Goal: Information Seeking & Learning: Learn about a topic

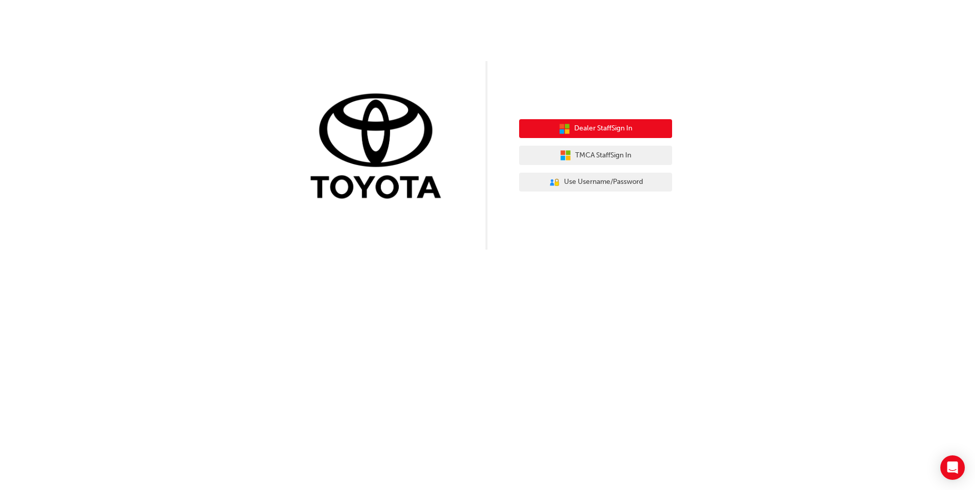
click at [659, 125] on button "Dealer Staff Sign In" at bounding box center [595, 128] width 153 height 19
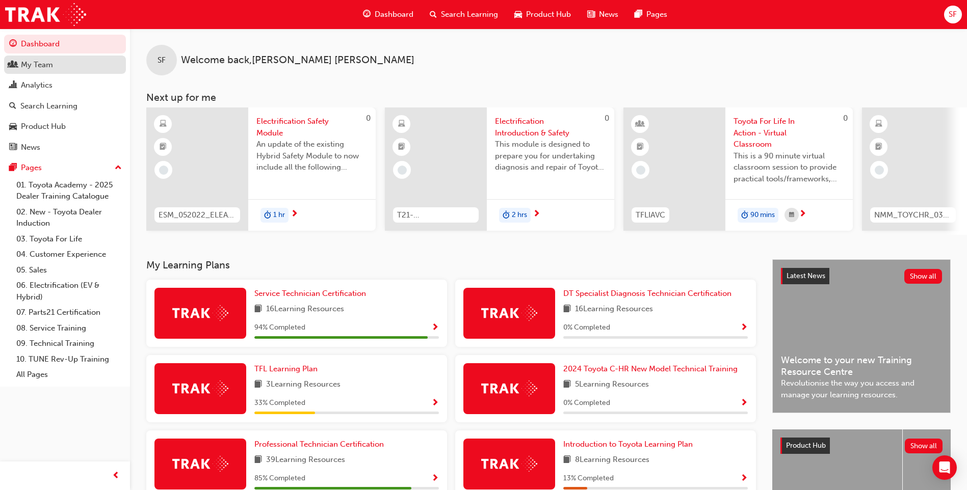
click at [53, 60] on div "My Team" at bounding box center [65, 65] width 112 height 13
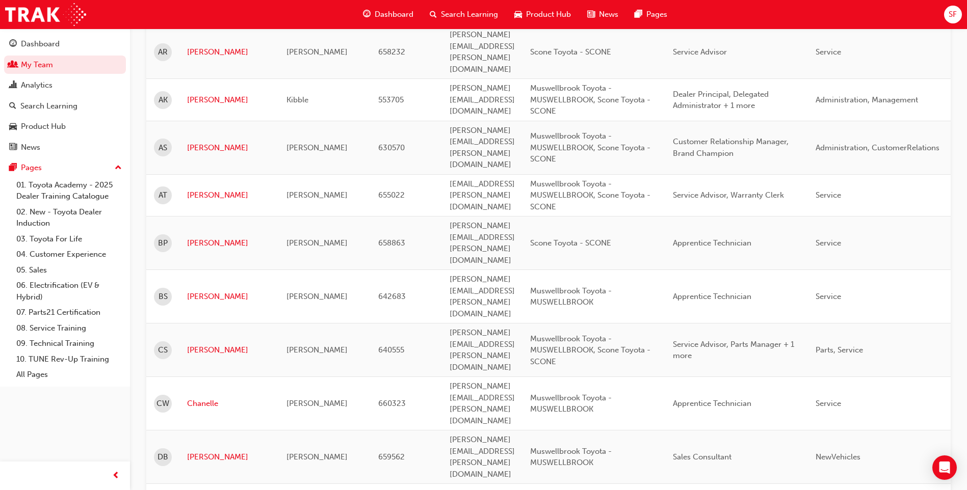
scroll to position [255, 0]
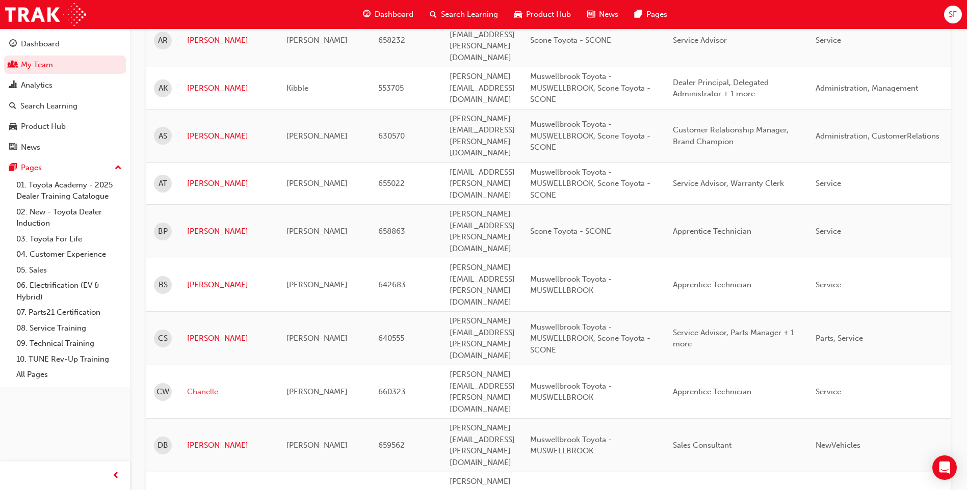
click at [203, 386] on link "Chanelle" at bounding box center [229, 392] width 84 height 12
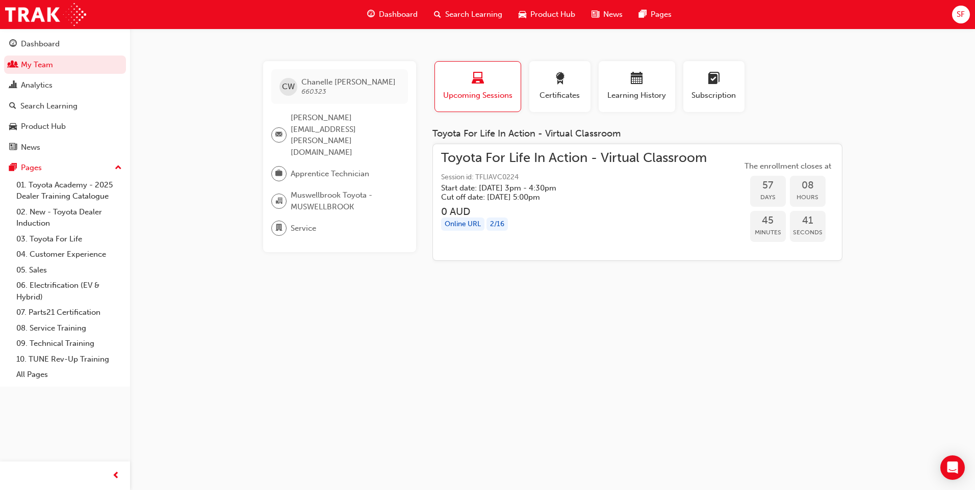
click at [475, 155] on span "Toyota For Life In Action - Virtual Classroom" at bounding box center [574, 158] width 266 height 12
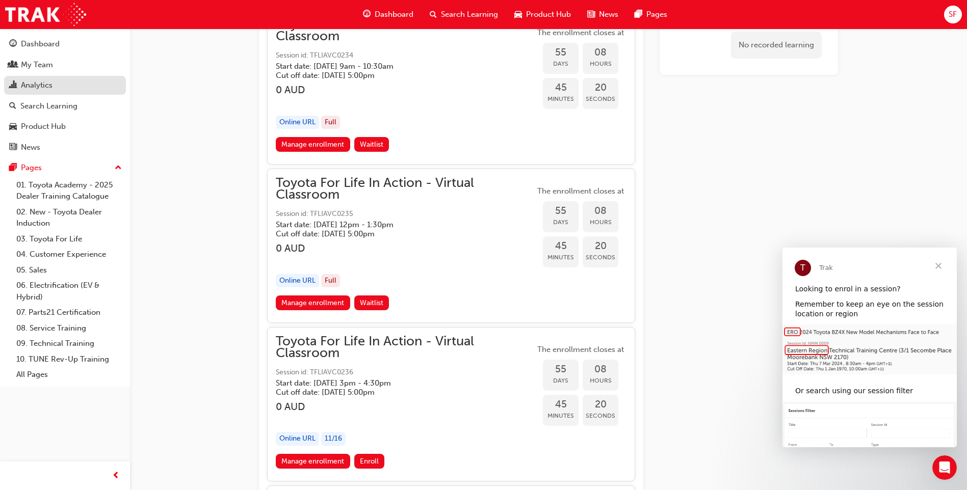
scroll to position [11003, 0]
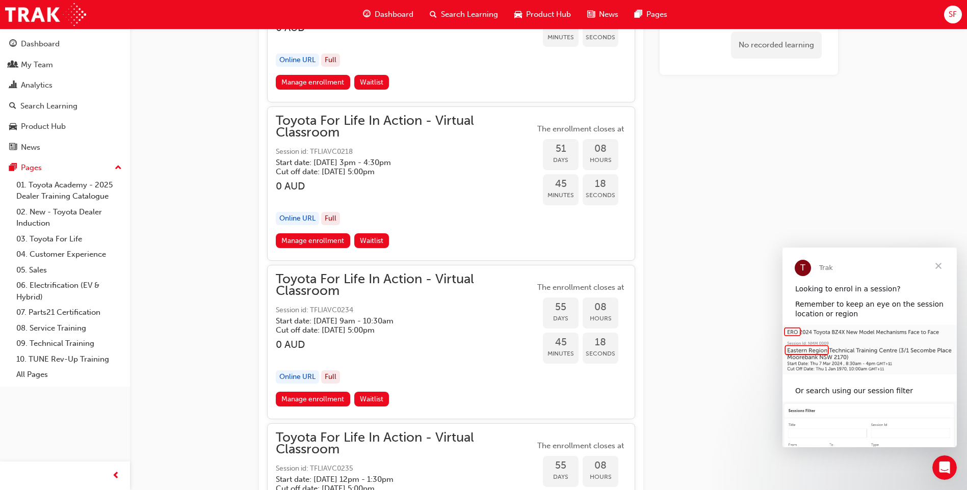
click at [385, 13] on span "Dashboard" at bounding box center [394, 15] width 39 height 12
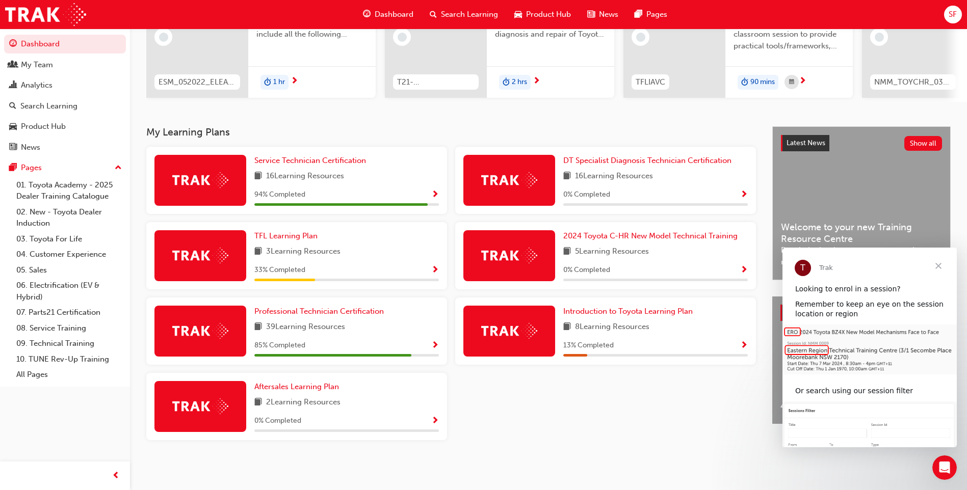
scroll to position [137, 0]
click at [619, 313] on span "Introduction to Toyota Learning Plan" at bounding box center [627, 311] width 129 height 9
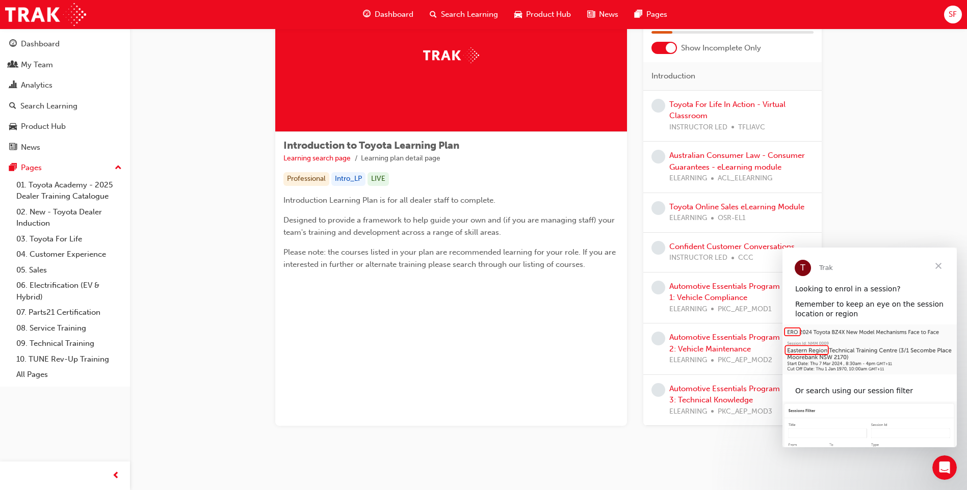
scroll to position [84, 0]
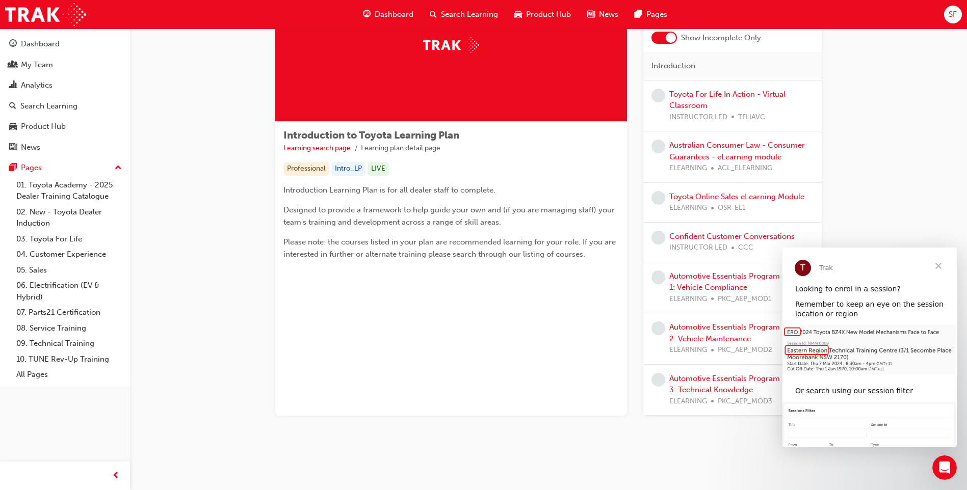
click at [937, 267] on span "Close" at bounding box center [938, 266] width 37 height 37
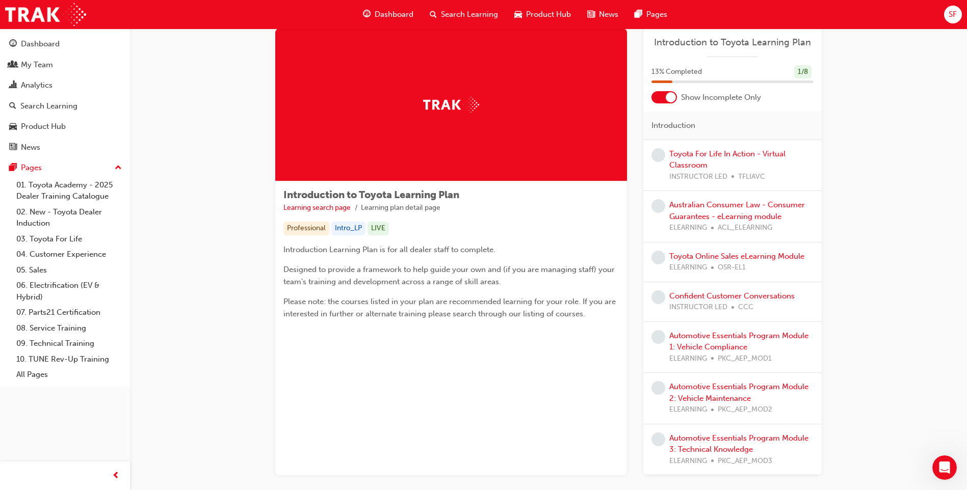
scroll to position [0, 0]
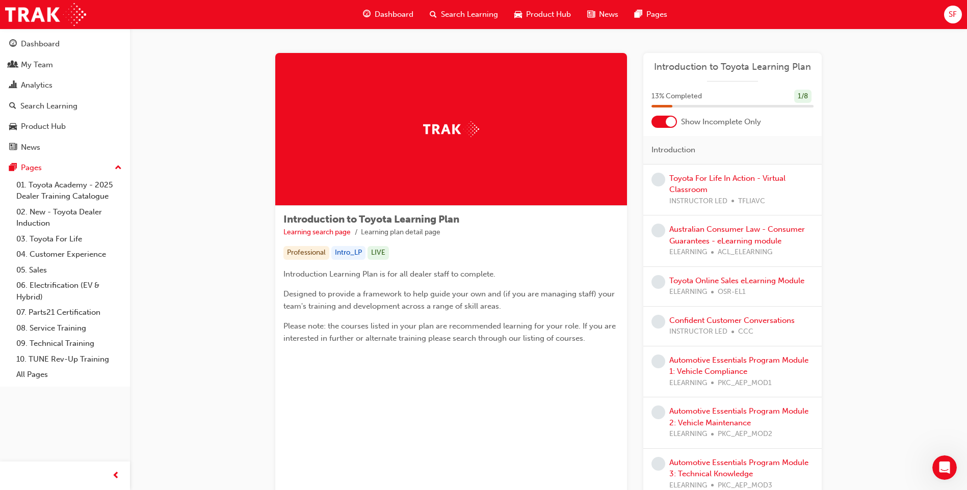
click at [389, 12] on span "Dashboard" at bounding box center [394, 15] width 39 height 12
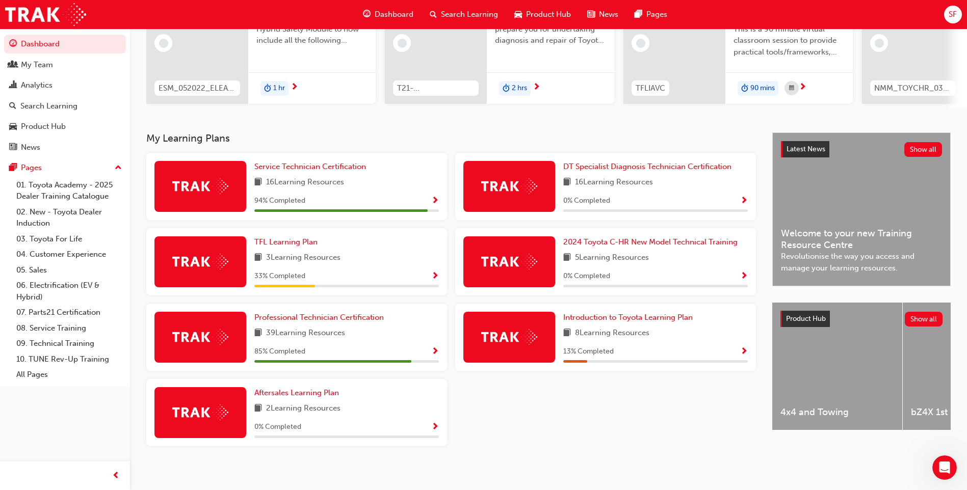
scroll to position [137, 0]
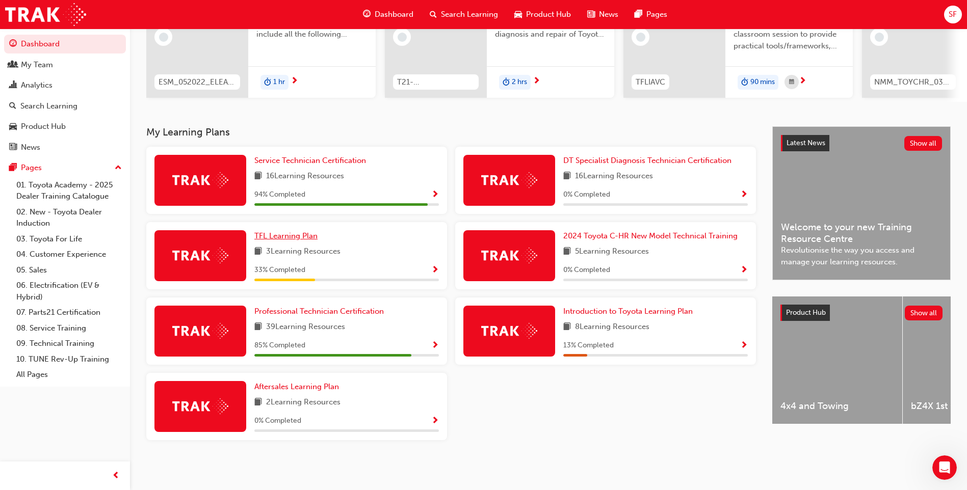
click at [282, 239] on span "TFL Learning Plan" at bounding box center [285, 235] width 63 height 9
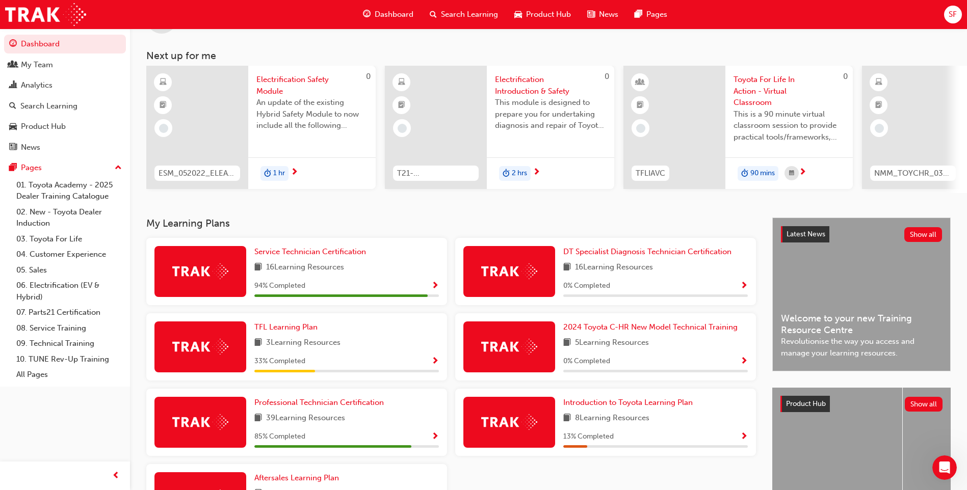
scroll to position [137, 0]
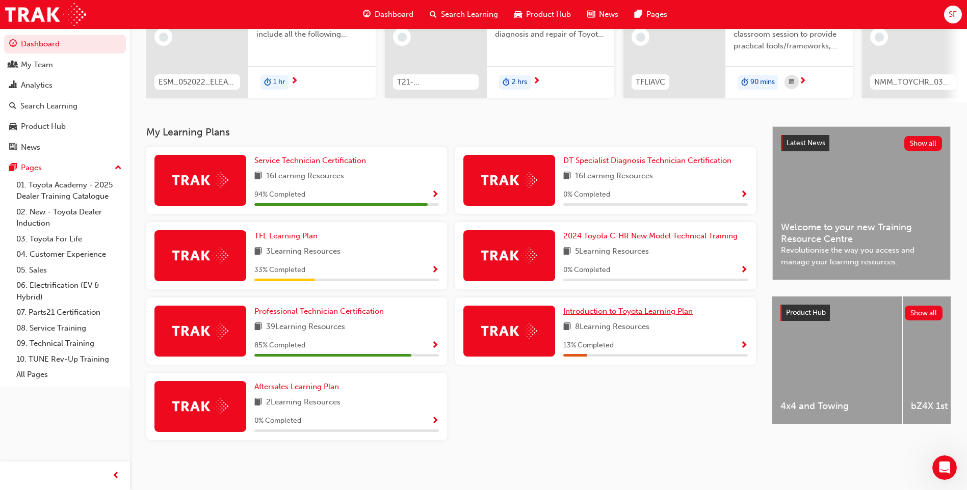
click at [624, 313] on span "Introduction to Toyota Learning Plan" at bounding box center [627, 311] width 129 height 9
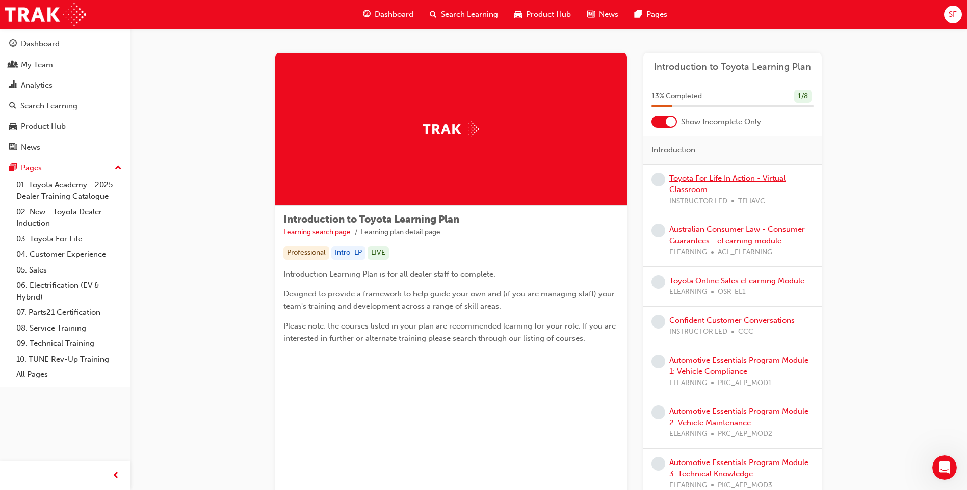
click at [697, 181] on link "Toyota For Life In Action - Virtual Classroom" at bounding box center [727, 184] width 116 height 21
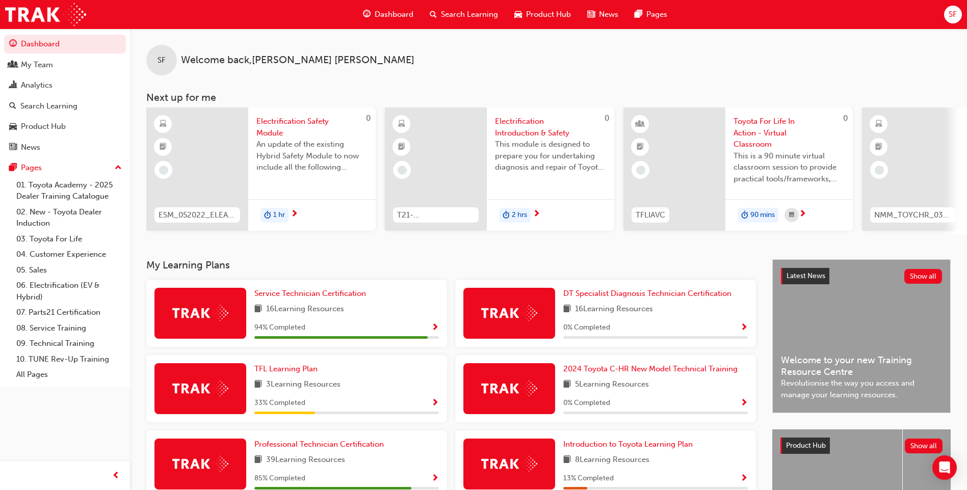
click at [951, 14] on span "SF" at bounding box center [953, 15] width 8 height 12
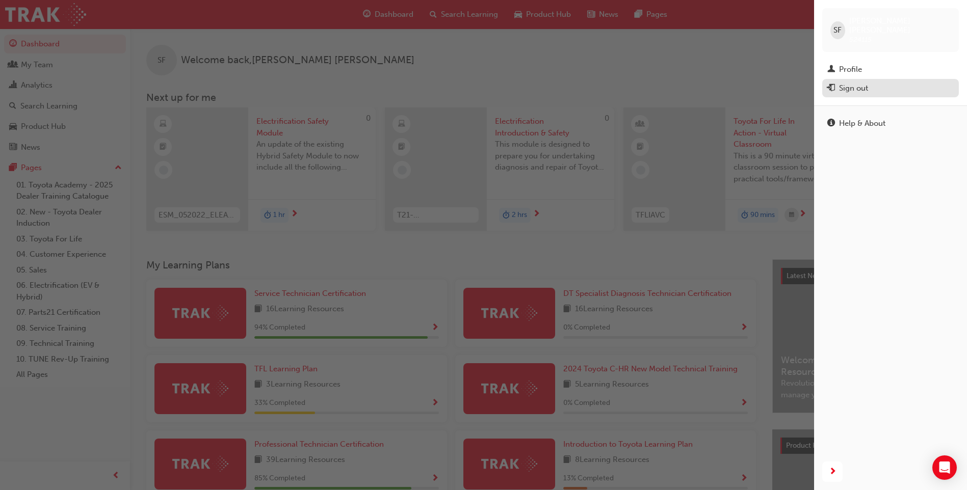
click at [868, 83] on div "Sign out" at bounding box center [853, 89] width 29 height 12
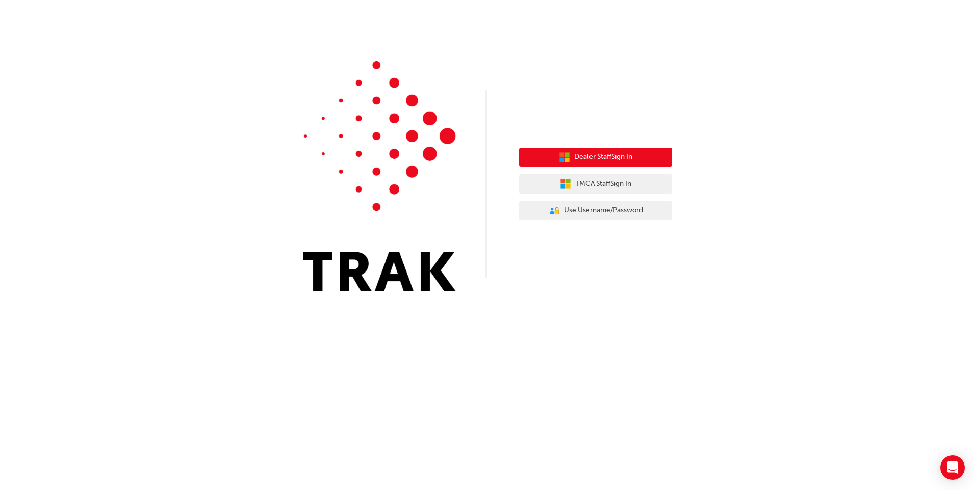
click at [631, 154] on span "Dealer Staff Sign In" at bounding box center [603, 157] width 58 height 12
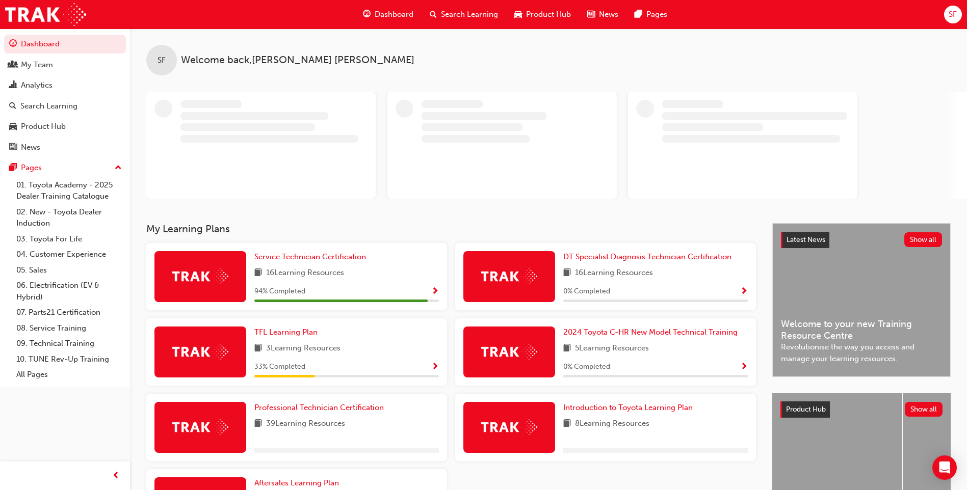
click at [948, 15] on div "SF" at bounding box center [953, 15] width 18 height 18
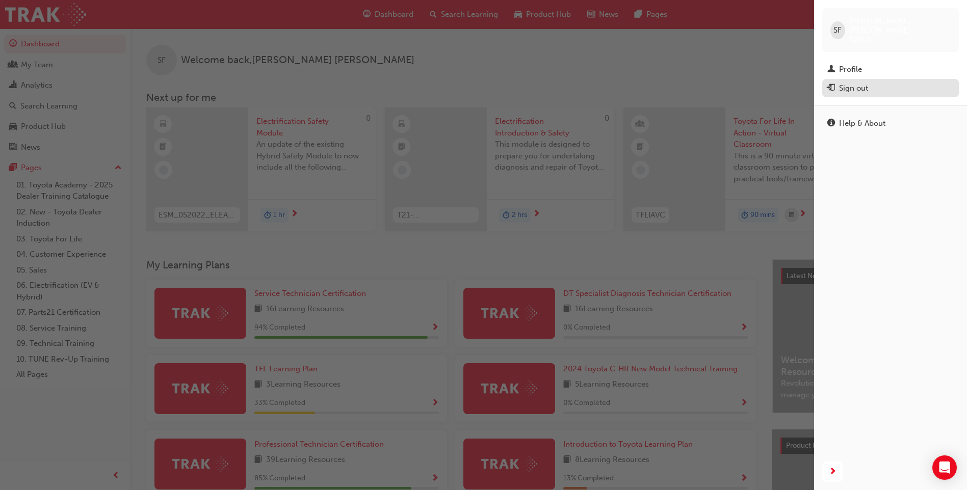
click at [894, 85] on div "Sign out" at bounding box center [890, 88] width 126 height 13
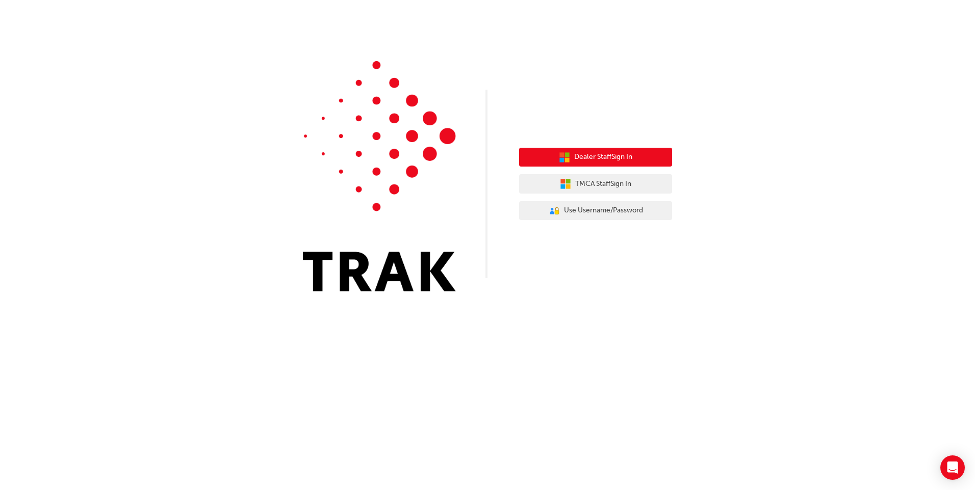
click at [547, 158] on button "Dealer Staff Sign In" at bounding box center [595, 157] width 153 height 19
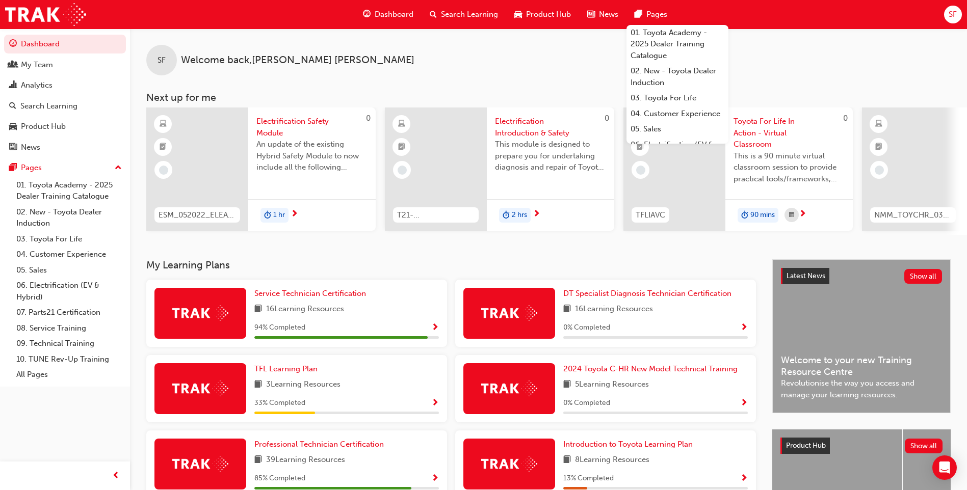
click at [948, 14] on div "SF" at bounding box center [953, 15] width 18 height 18
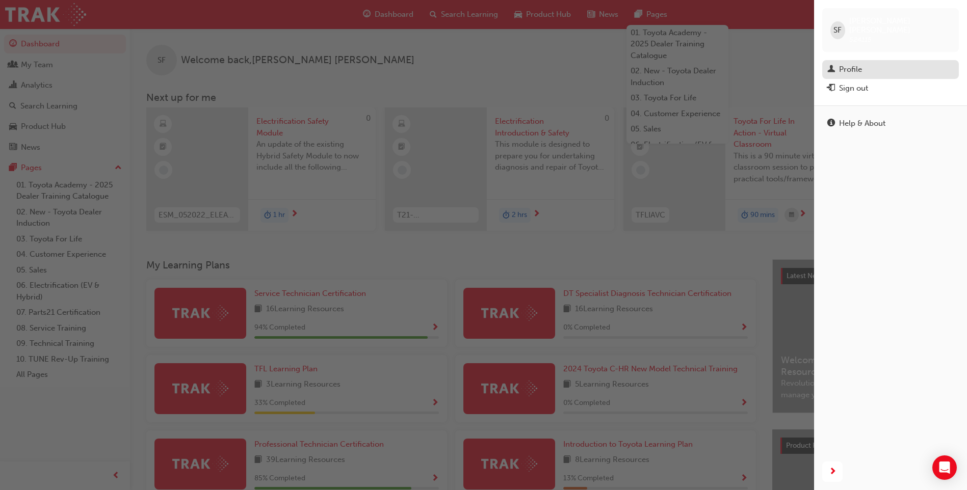
click at [902, 63] on div "Profile" at bounding box center [890, 69] width 126 height 13
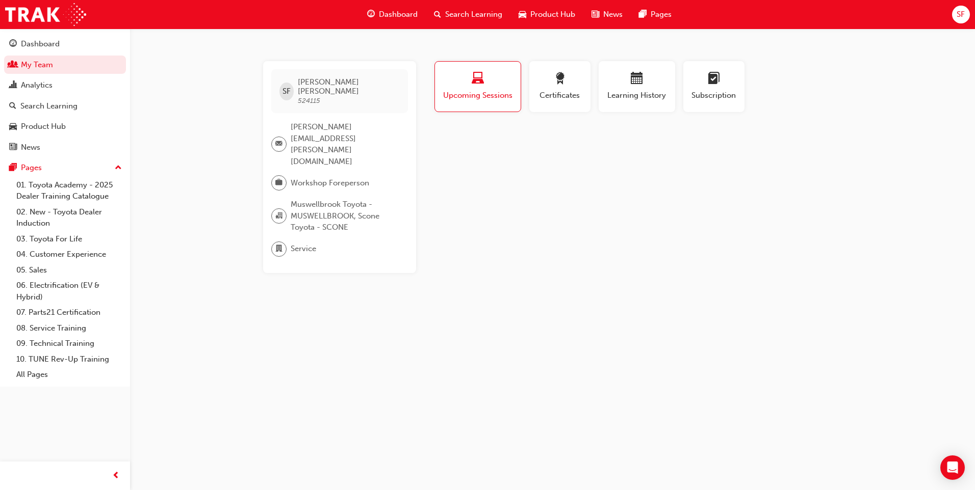
click at [963, 8] on div "SF" at bounding box center [961, 15] width 18 height 18
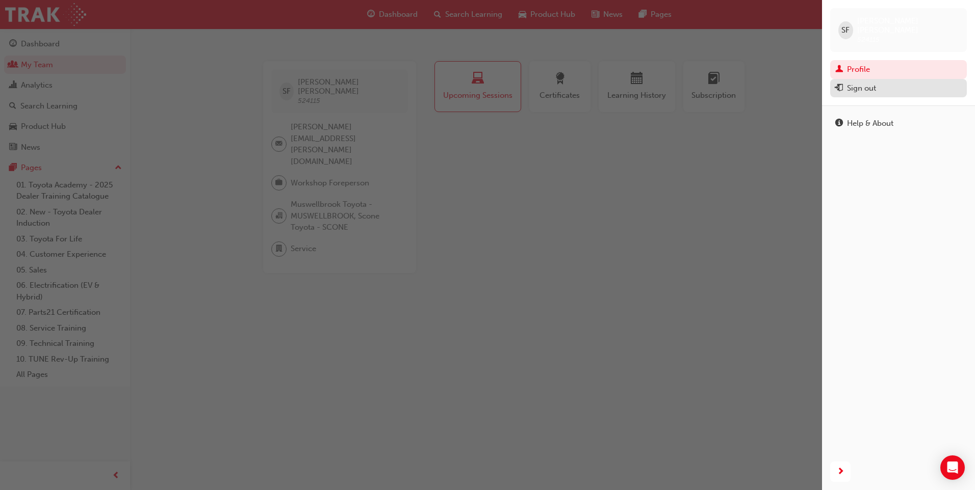
click at [925, 82] on div "Sign out" at bounding box center [898, 88] width 126 height 13
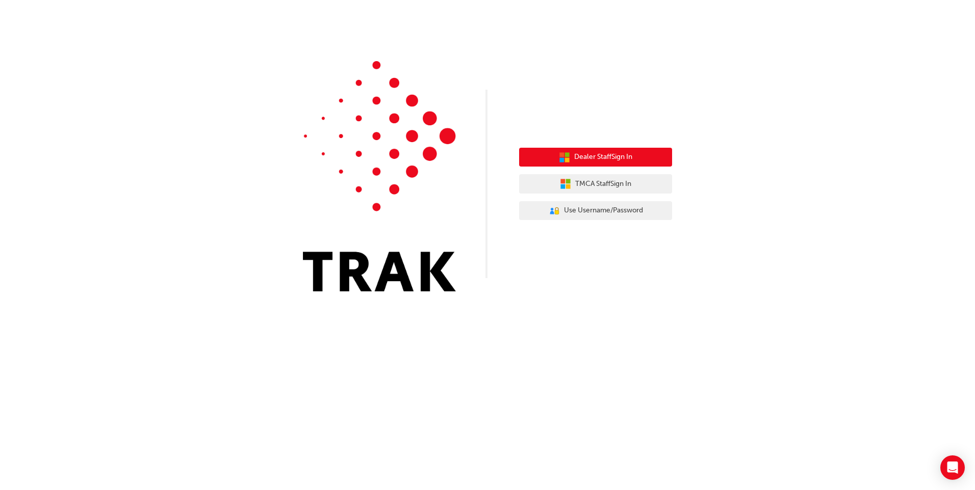
click at [615, 162] on span "Dealer Staff Sign In" at bounding box center [603, 157] width 58 height 12
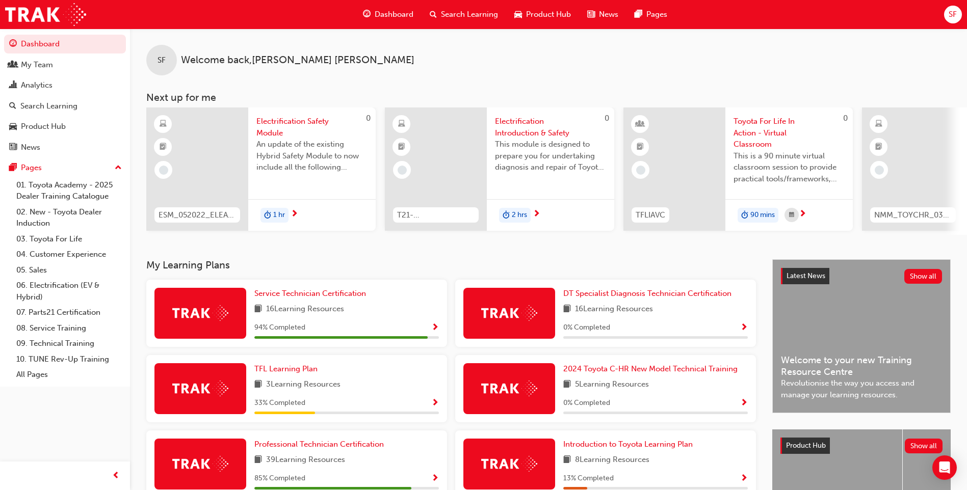
click at [449, 14] on span "Search Learning" at bounding box center [469, 15] width 57 height 12
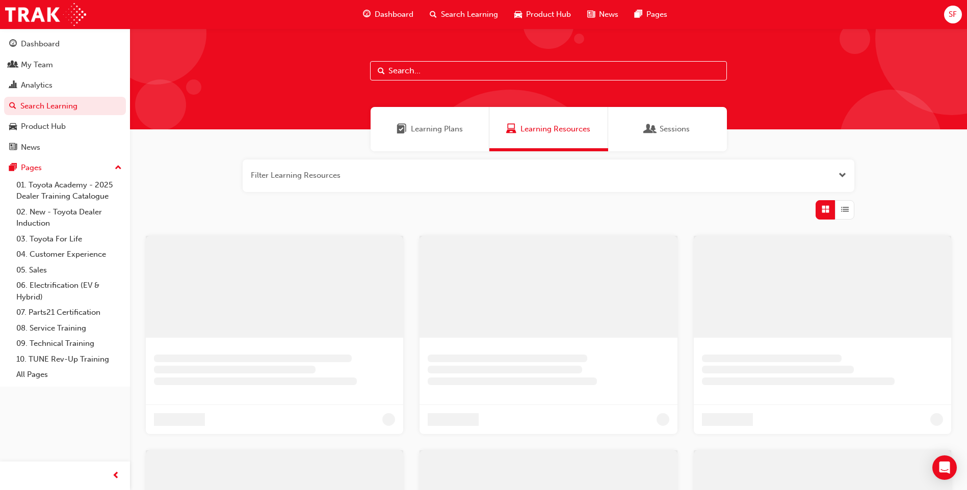
click at [430, 68] on input "text" at bounding box center [548, 70] width 357 height 19
type input "introduction"
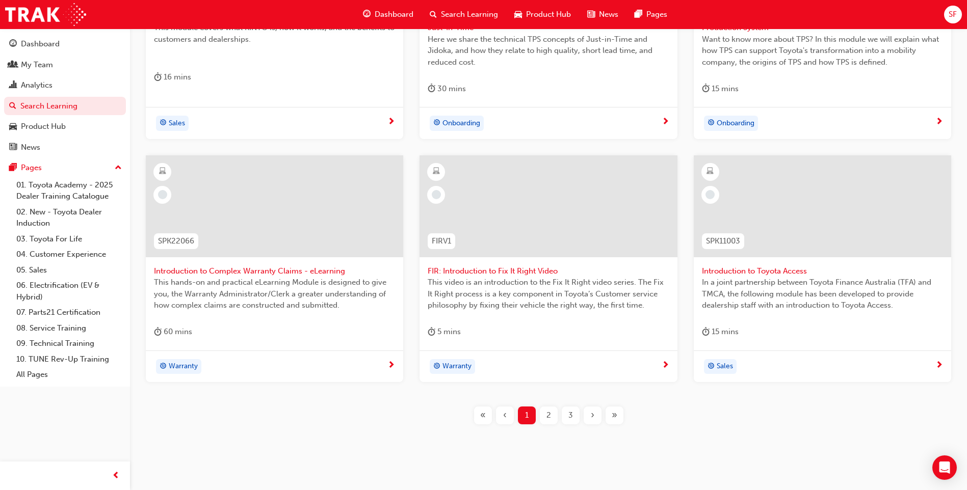
scroll to position [352, 0]
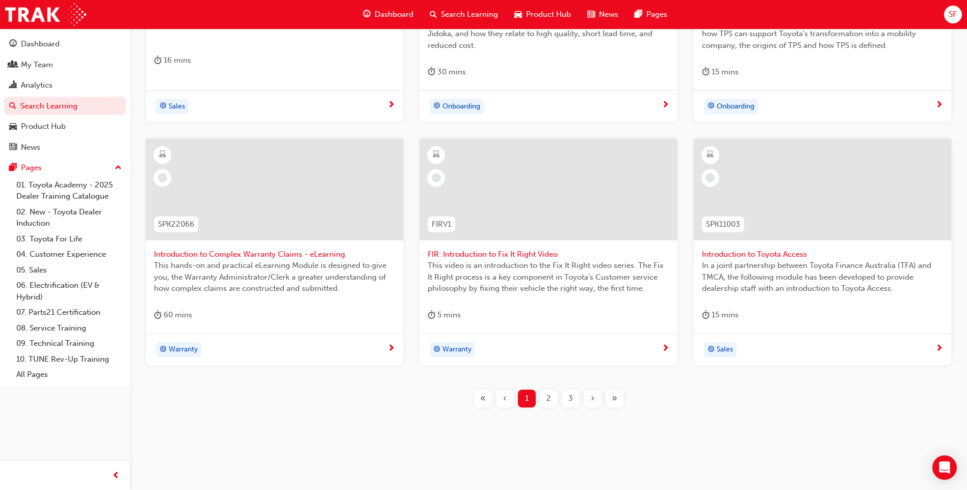
click at [548, 400] on span "2" at bounding box center [548, 399] width 5 height 12
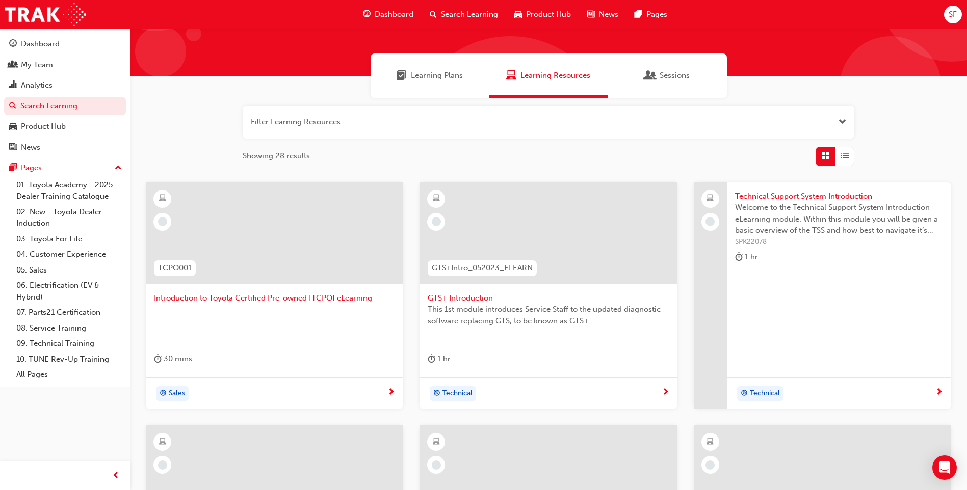
scroll to position [35, 0]
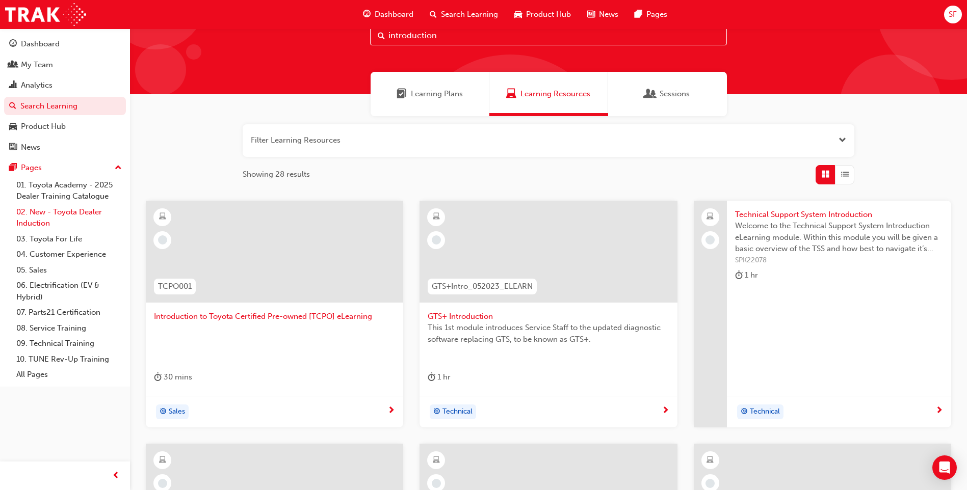
click at [73, 211] on link "02. New - Toyota Dealer Induction" at bounding box center [69, 217] width 114 height 27
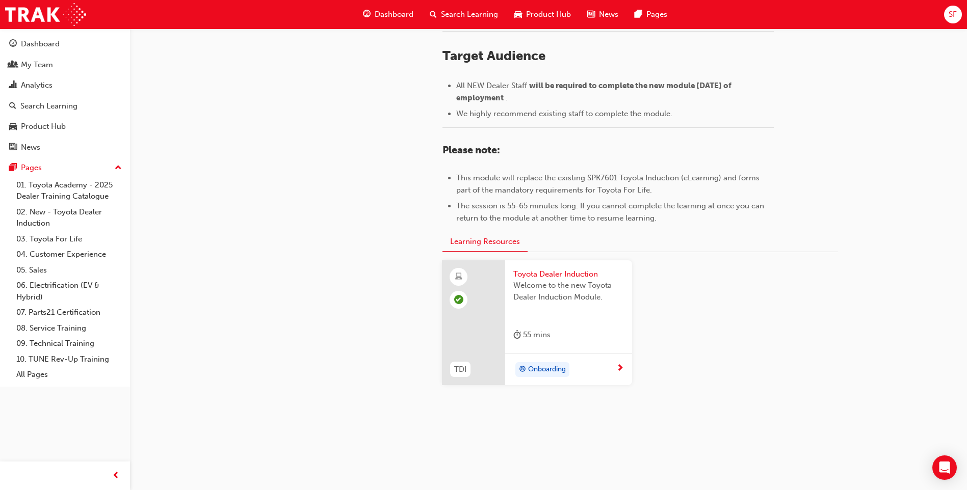
scroll to position [423, 0]
click at [555, 281] on span "Welcome to the new Toyota Dealer Induction Module." at bounding box center [568, 289] width 111 height 23
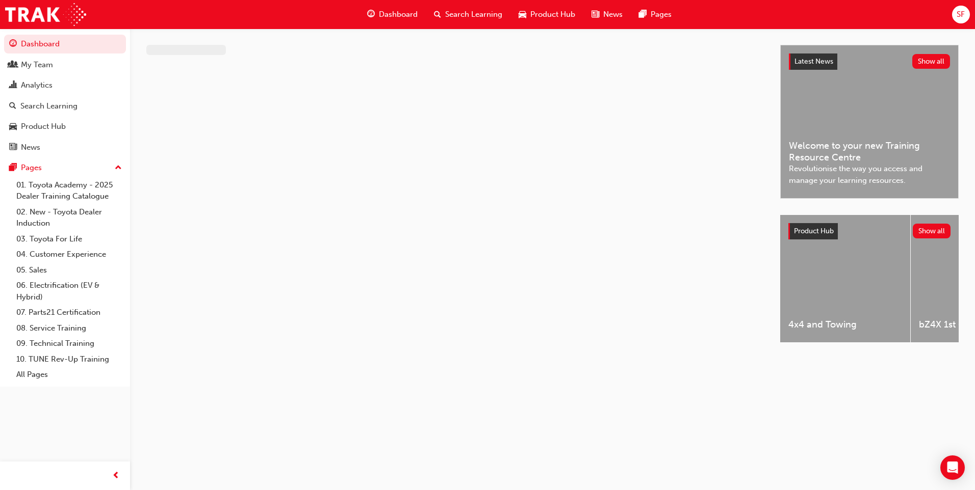
click at [960, 23] on div "SF" at bounding box center [961, 15] width 18 height 18
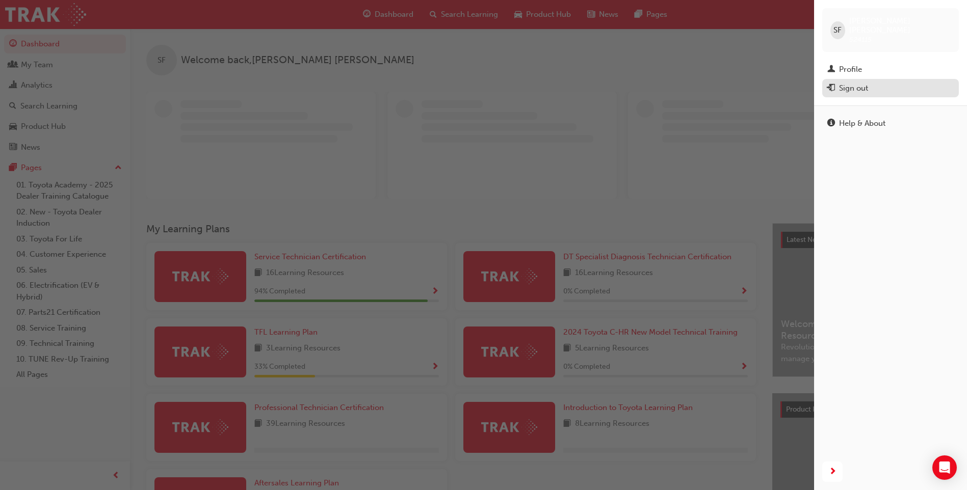
click at [917, 82] on div "Sign out" at bounding box center [890, 88] width 126 height 13
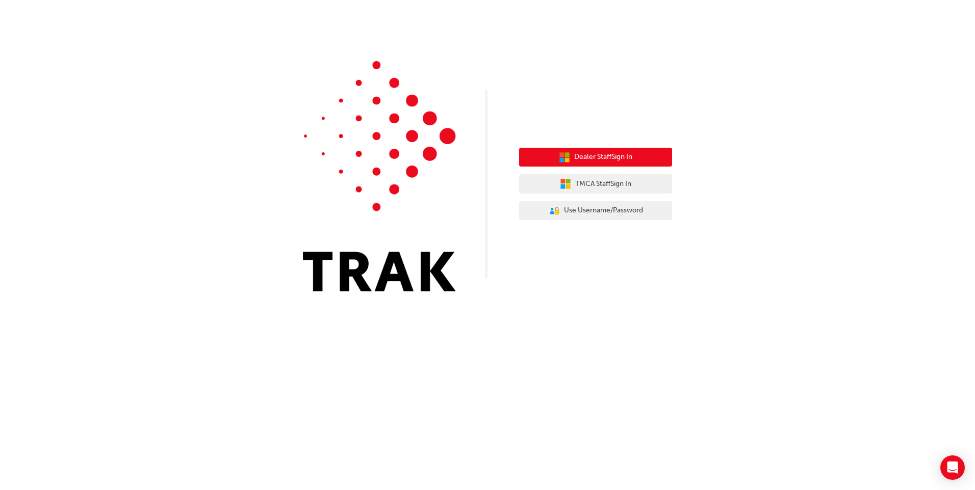
click at [625, 156] on span "Dealer Staff Sign In" at bounding box center [603, 157] width 58 height 12
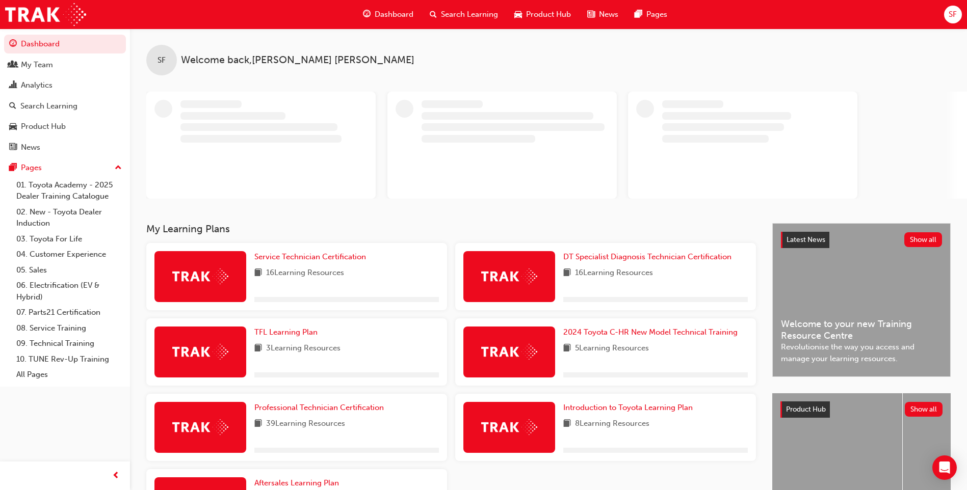
click at [950, 20] on span "SF" at bounding box center [953, 15] width 8 height 12
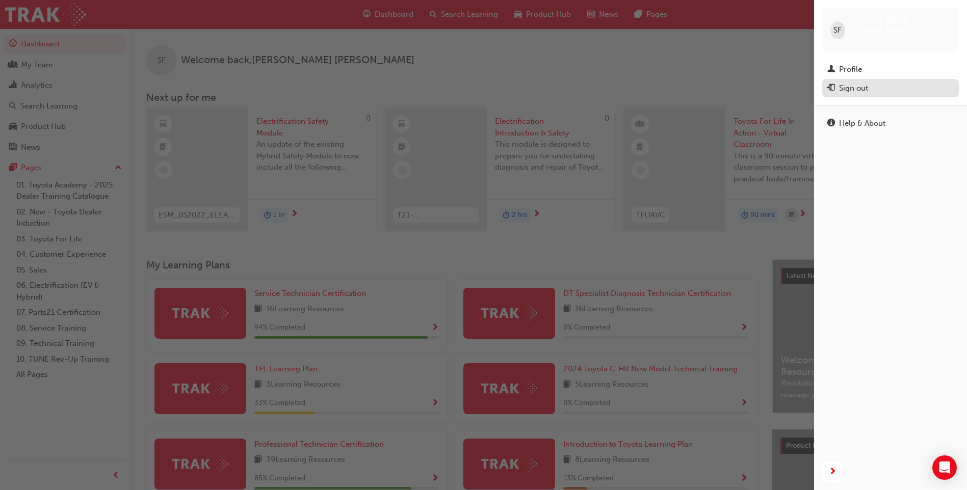
click at [879, 79] on button "Sign out" at bounding box center [890, 88] width 137 height 19
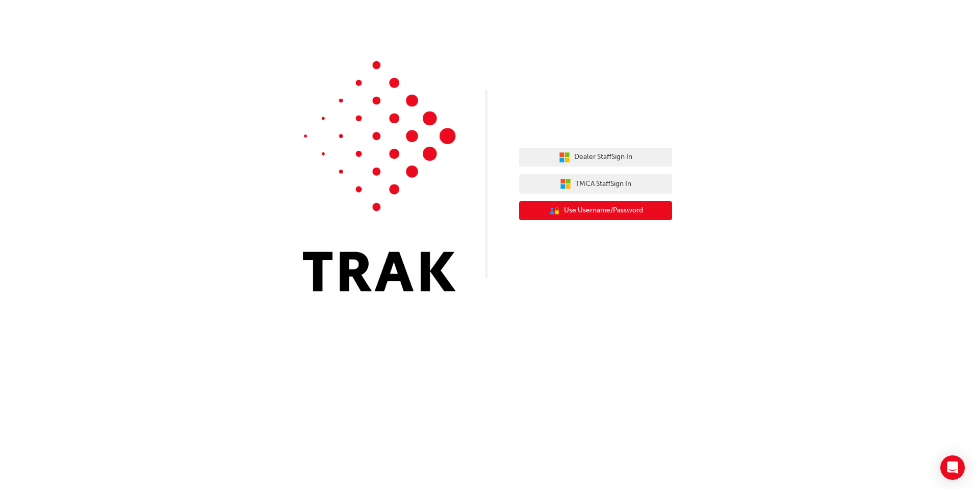
click at [630, 215] on span "Use Username/Password" at bounding box center [603, 211] width 79 height 12
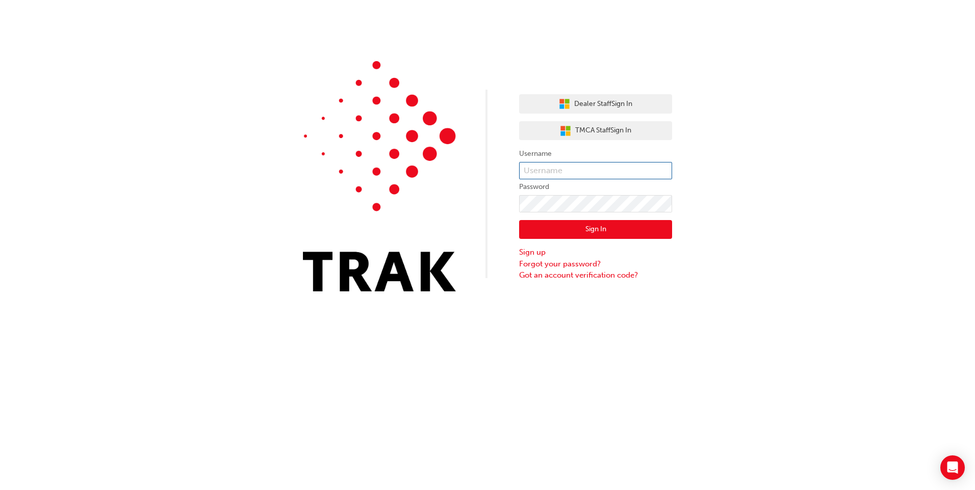
type input "[PERSON_NAME].[PERSON_NAME]"
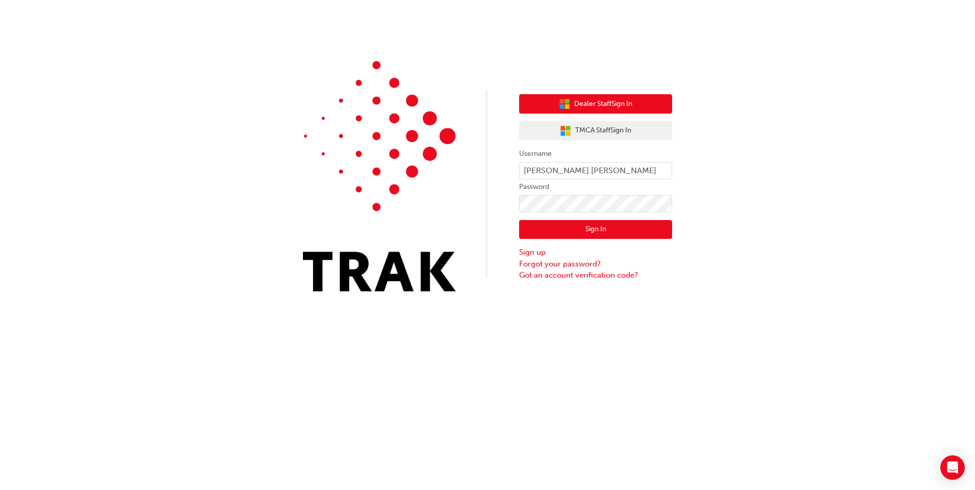
click at [603, 102] on span "Dealer Staff Sign In" at bounding box center [603, 104] width 58 height 12
